Goal: Transaction & Acquisition: Obtain resource

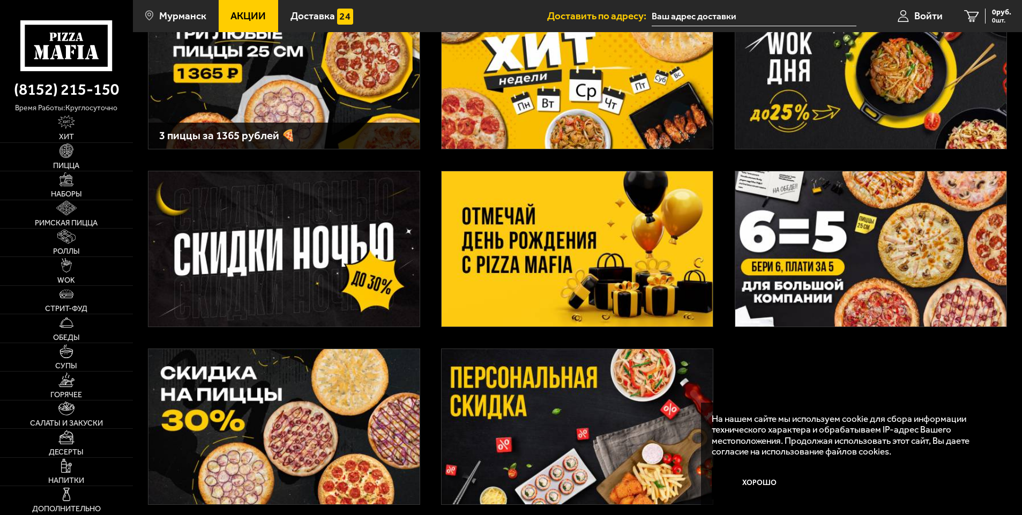
click at [501, 234] on img at bounding box center [576, 248] width 271 height 155
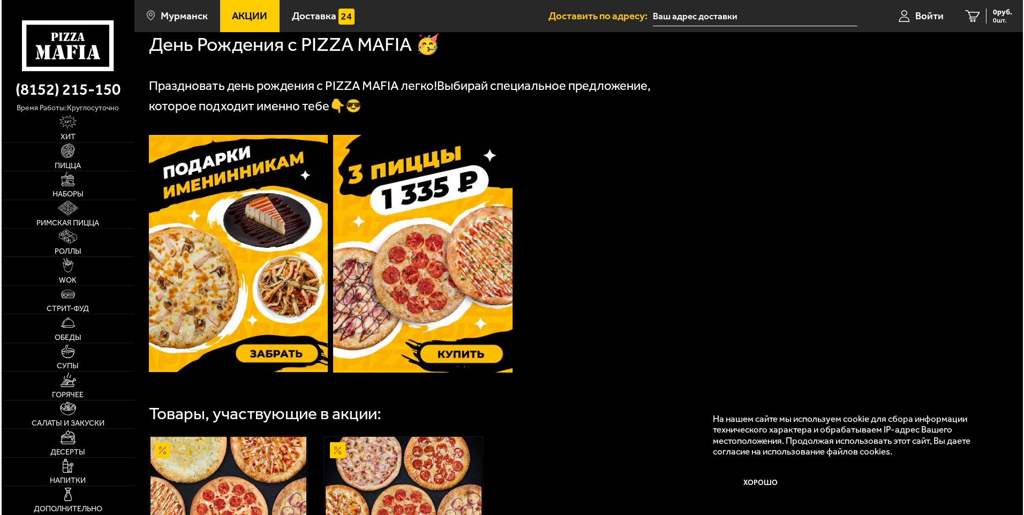
scroll to position [268, 0]
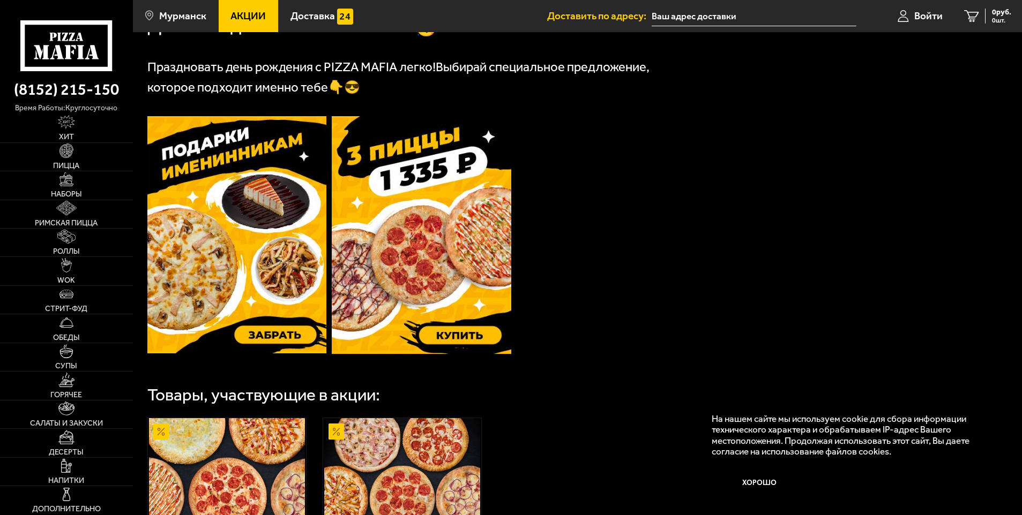
click at [275, 238] on img at bounding box center [236, 234] width 179 height 237
click at [202, 18] on span "Мурманск" at bounding box center [182, 16] width 47 height 10
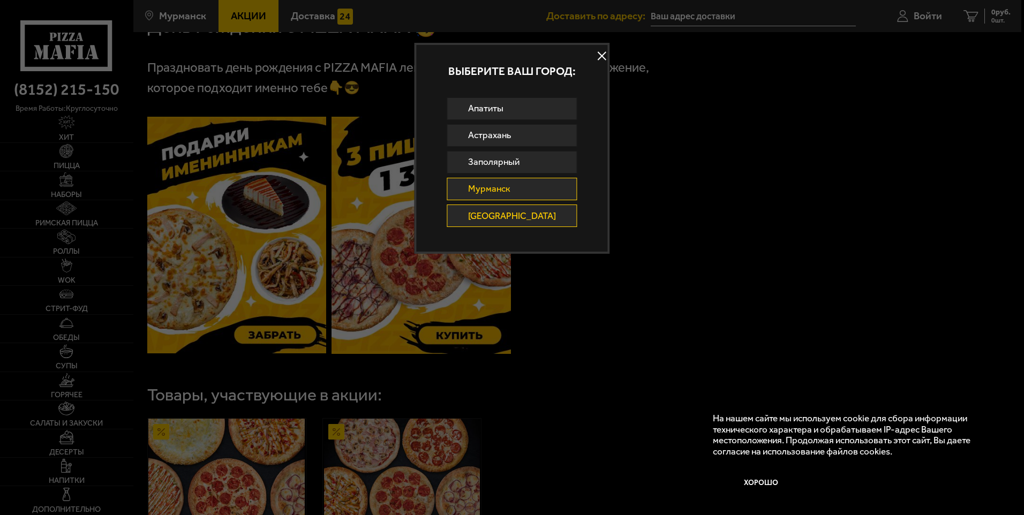
click at [516, 209] on link "[GEOGRAPHIC_DATA]" at bounding box center [512, 216] width 130 height 22
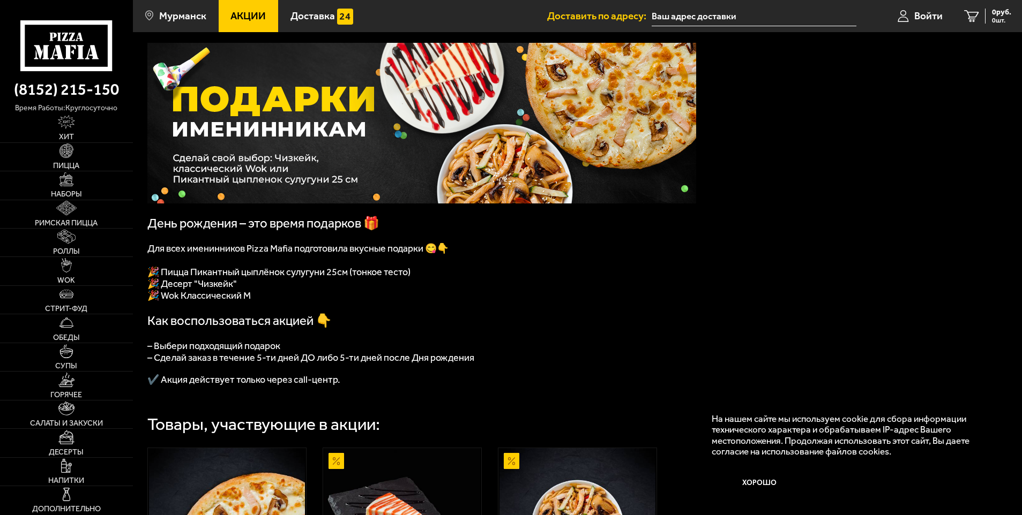
scroll to position [54, 0]
click at [349, 275] on span "🎉 Пицца Пикантный цыплёнок сулугуни 25см (тонкое тесто" at bounding box center [277, 272] width 260 height 12
drag, startPoint x: 413, startPoint y: 276, endPoint x: 194, endPoint y: 274, distance: 219.1
click at [194, 274] on p "🎉 Пицца Пикантный цыплёнок сулугуни 25см (тонкое тесто )" at bounding box center [421, 272] width 549 height 12
copy p "икантный цыплёнок сулугуни 25см (тонкое тесто )"
